Goal: Contribute content: Add original content to the website for others to see

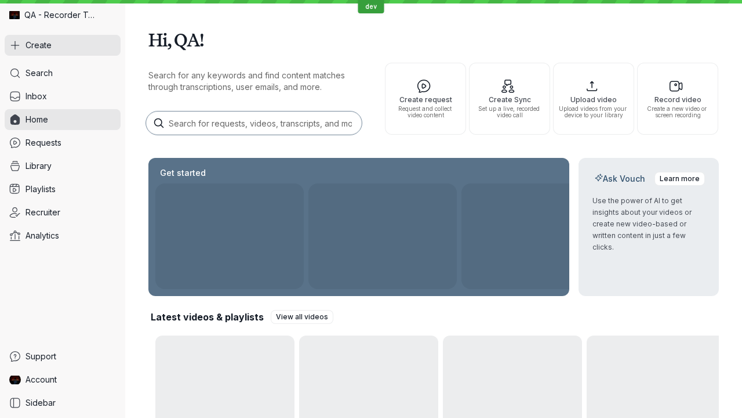
click at [63, 45] on button "Create" at bounding box center [63, 45] width 116 height 21
